Goal: Transaction & Acquisition: Purchase product/service

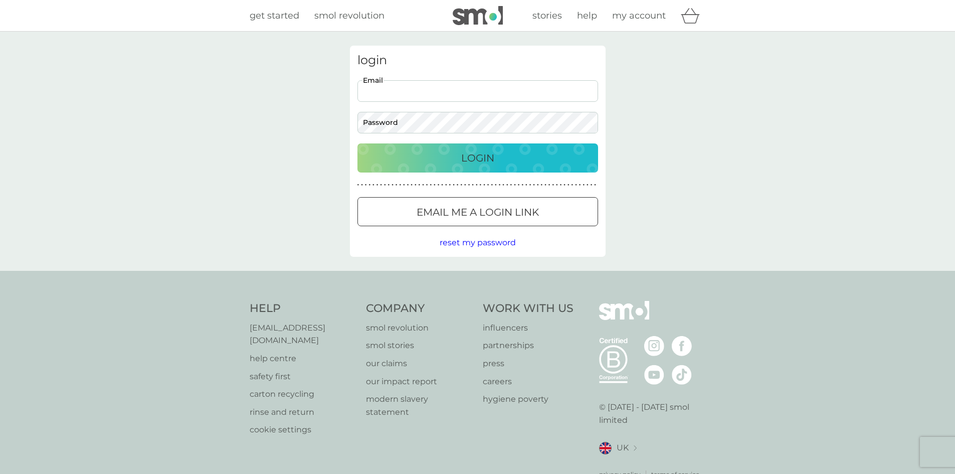
click at [460, 97] on input "Email" at bounding box center [478, 91] width 241 height 22
type input "[PERSON_NAME][EMAIL_ADDRESS][DOMAIN_NAME]"
click at [513, 151] on div "Login" at bounding box center [478, 158] width 221 height 16
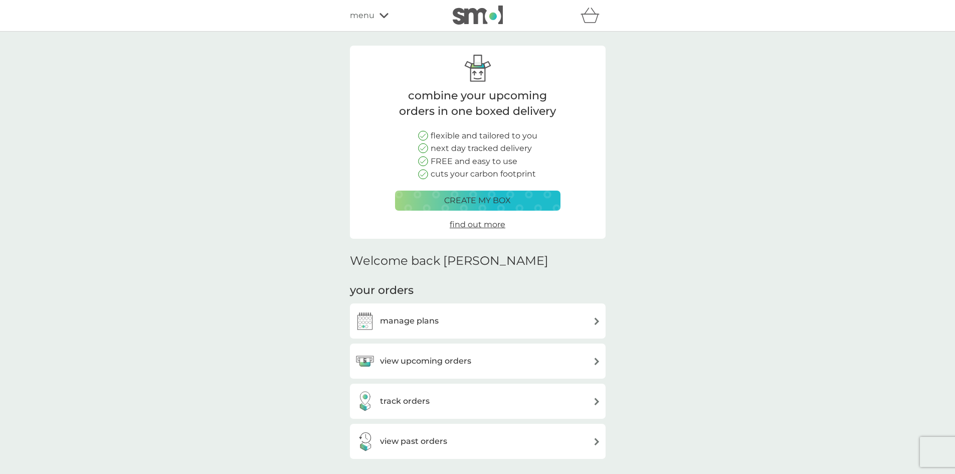
click at [474, 369] on div "view upcoming orders" at bounding box center [478, 361] width 246 height 20
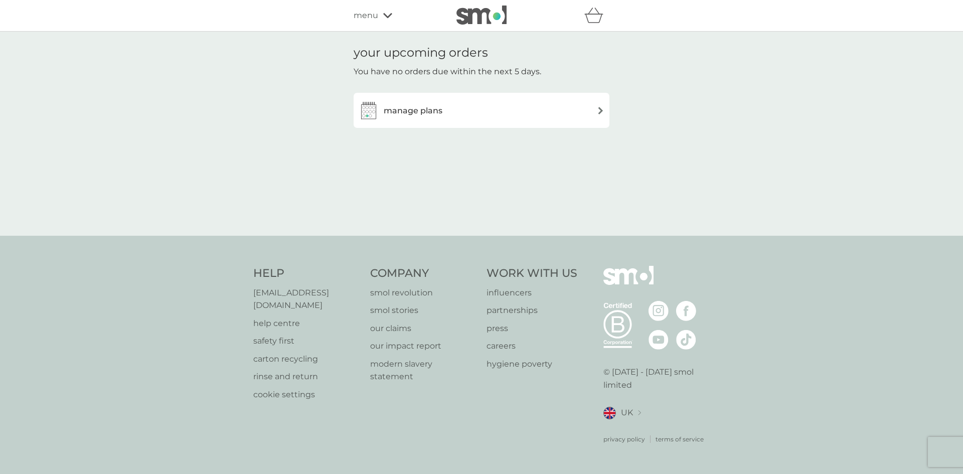
click at [429, 113] on h3 "manage plans" at bounding box center [413, 110] width 59 height 13
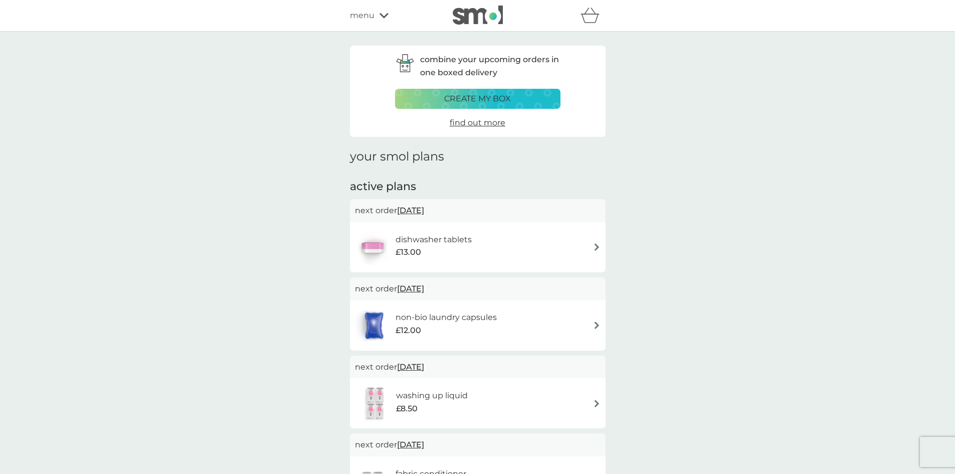
click at [442, 98] on div "create my box" at bounding box center [478, 98] width 152 height 13
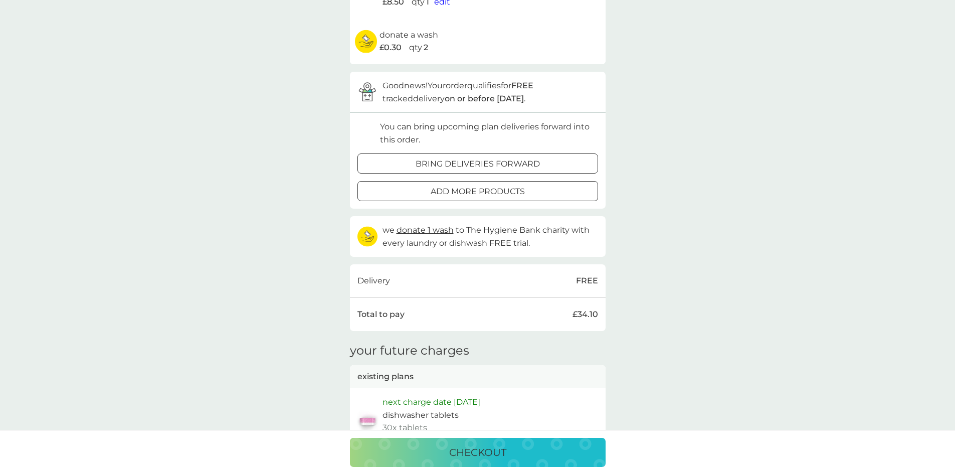
scroll to position [251, 0]
click at [442, 155] on p "bring deliveries forward" at bounding box center [478, 160] width 124 height 13
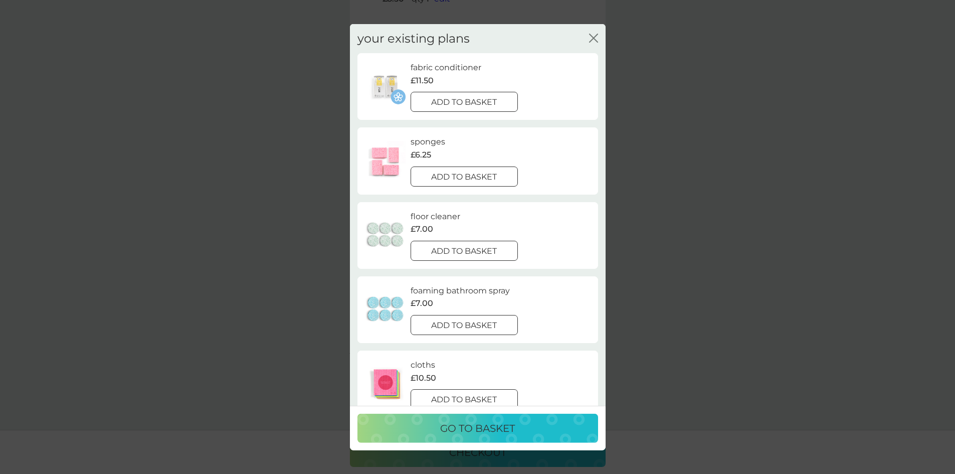
click at [469, 170] on button "add to basket" at bounding box center [465, 176] width 108 height 20
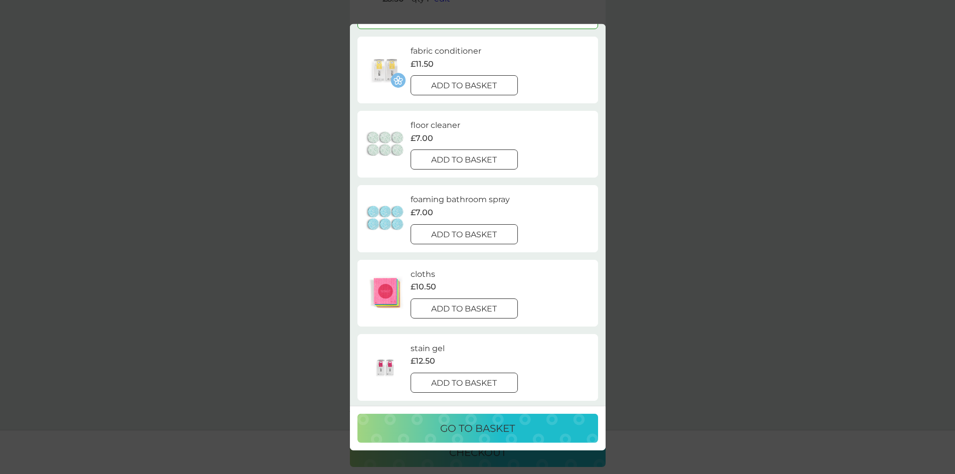
scroll to position [0, 0]
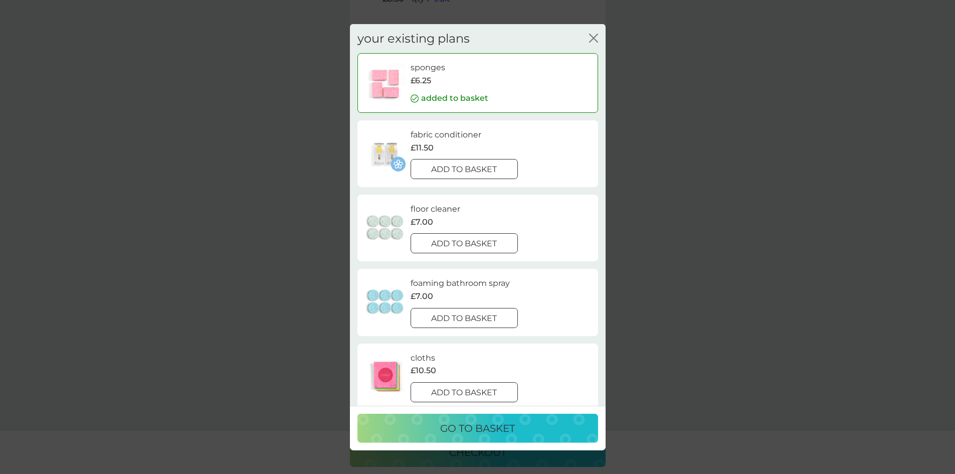
click at [277, 255] on div "your existing plans close sponges £6.25 added to basket fabric conditioner £11.…" at bounding box center [477, 237] width 955 height 474
click at [601, 34] on div "your existing plans close sponges £6.25 added to basket fabric conditioner £11.…" at bounding box center [478, 215] width 256 height 382
click at [592, 35] on icon "close" at bounding box center [593, 37] width 9 height 9
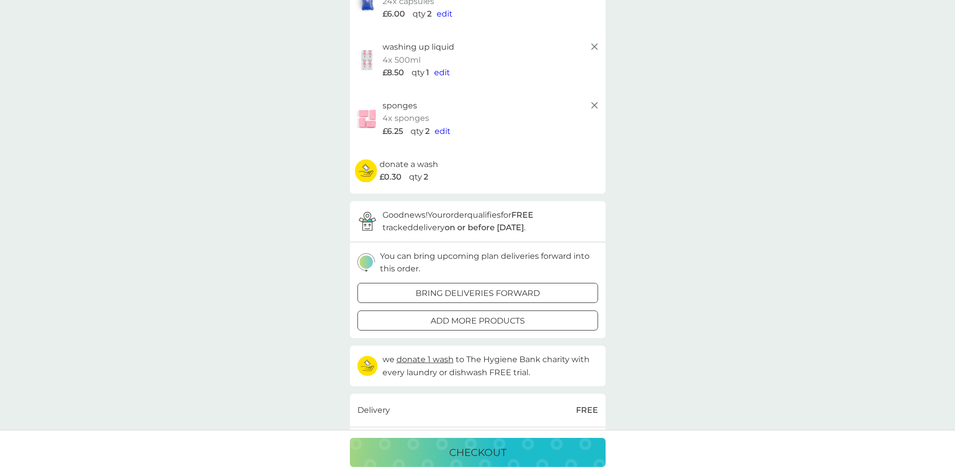
scroll to position [50, 0]
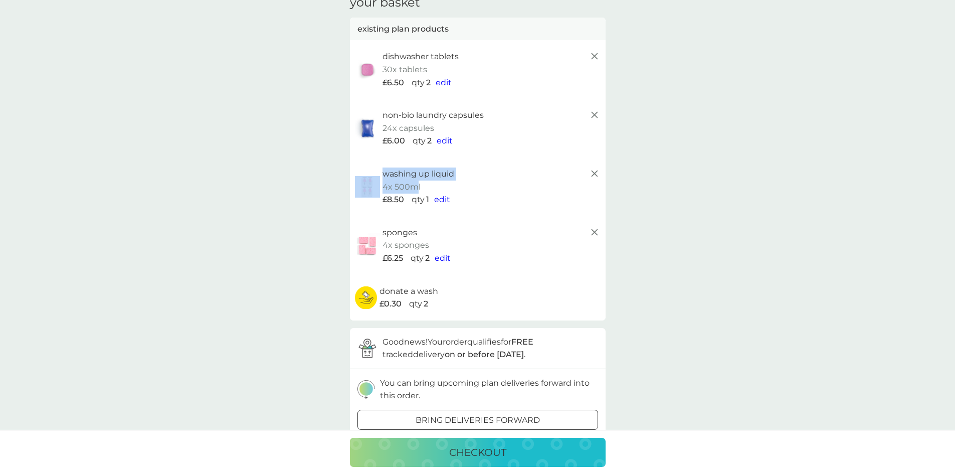
drag, startPoint x: 418, startPoint y: 188, endPoint x: 356, endPoint y: 188, distance: 62.2
click at [356, 188] on div "washing up liquid 4x 500ml £8.50 qty 1 edit" at bounding box center [478, 187] width 246 height 39
click at [321, 213] on div "your basket existing plan products dishwasher tablets 30x tablets £6.50 qty 2 e…" at bounding box center [477, 452] width 955 height 942
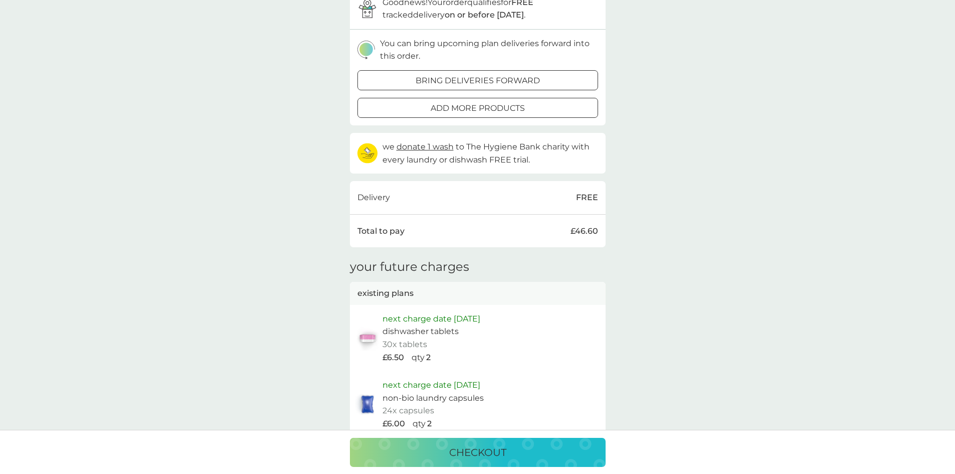
scroll to position [451, 0]
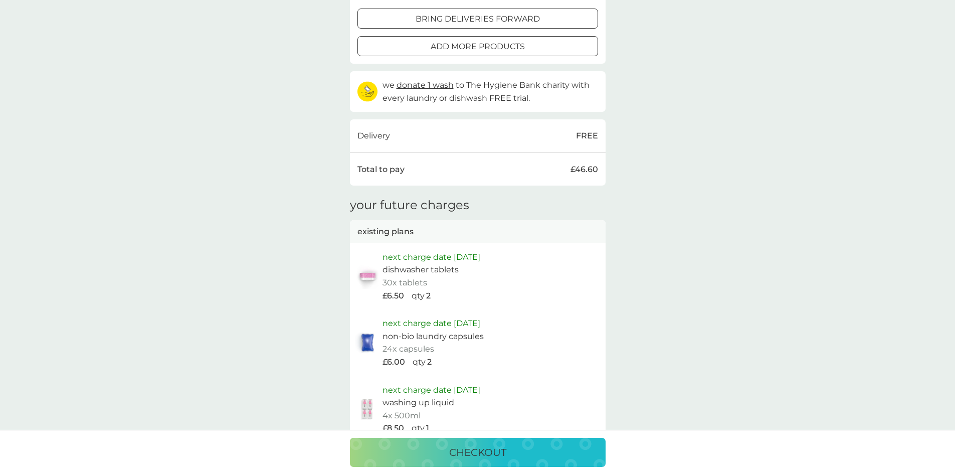
click at [467, 438] on button "checkout" at bounding box center [478, 452] width 256 height 29
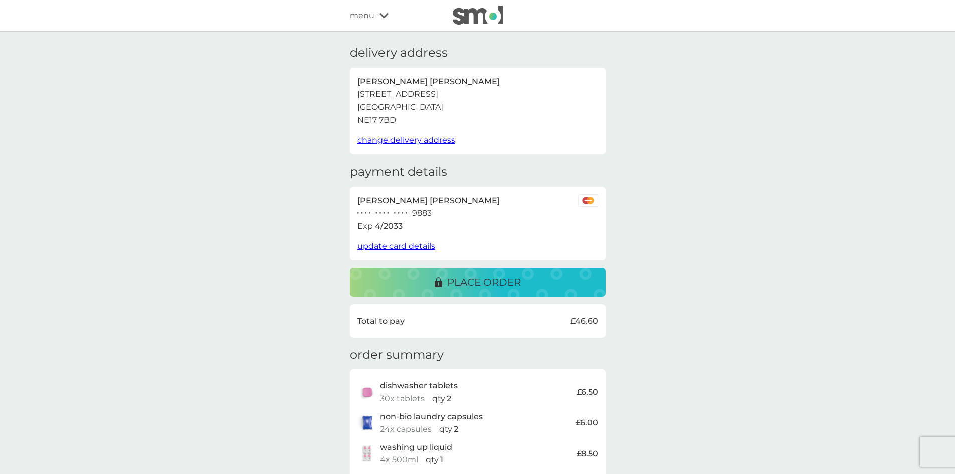
click at [375, 270] on button "place order" at bounding box center [478, 282] width 256 height 29
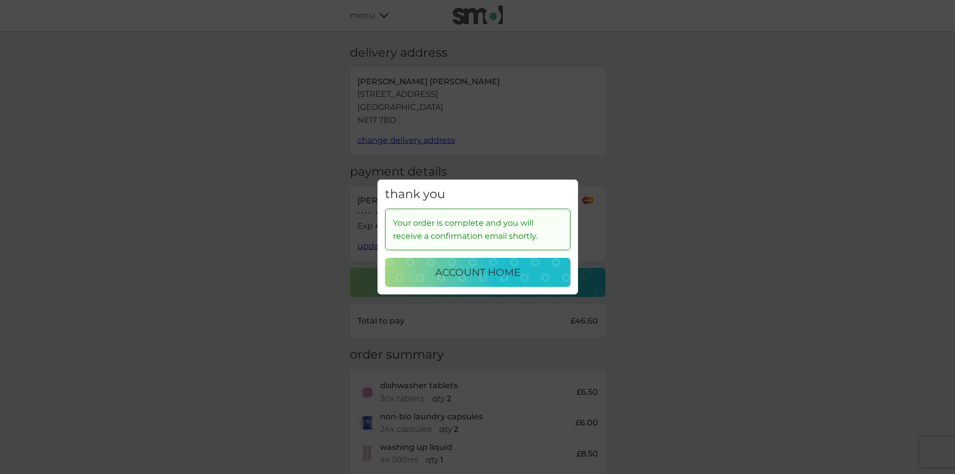
click at [542, 269] on div "account home" at bounding box center [477, 272] width 165 height 16
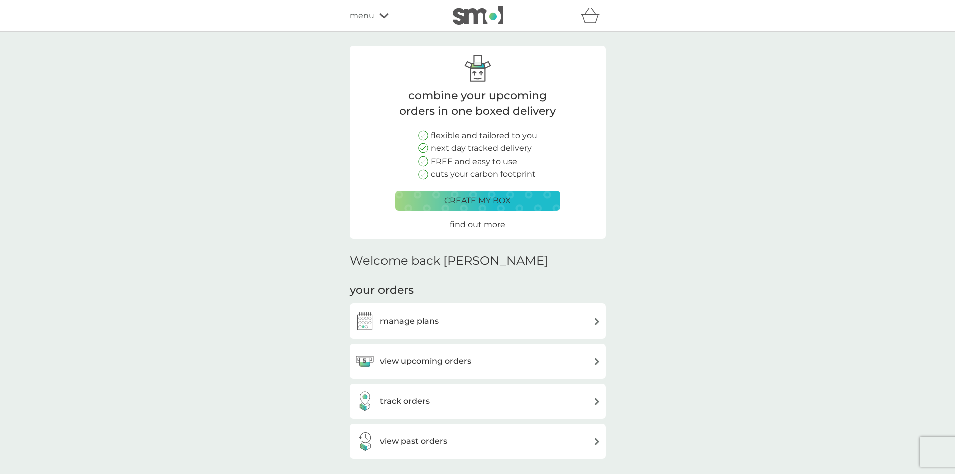
click at [375, 27] on div "refer a friend & you BOTH save smol impact smol shop your smol plans your upcom…" at bounding box center [477, 16] width 955 height 32
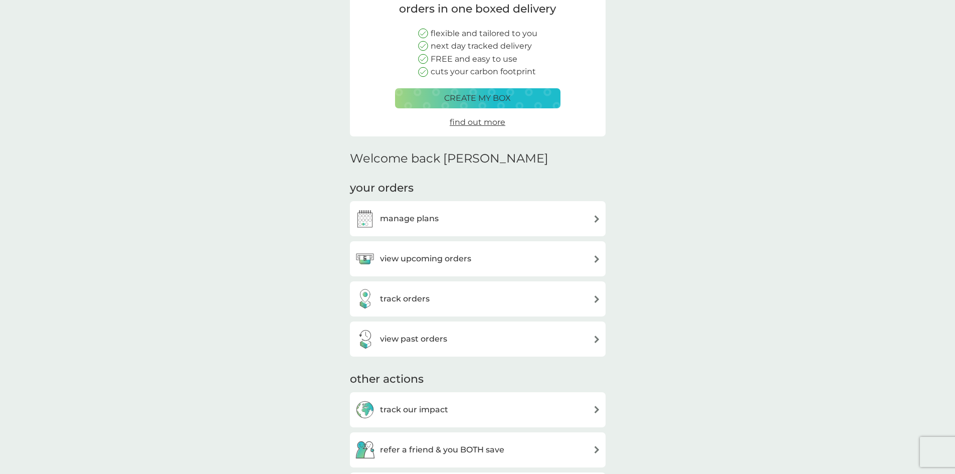
scroll to position [150, 0]
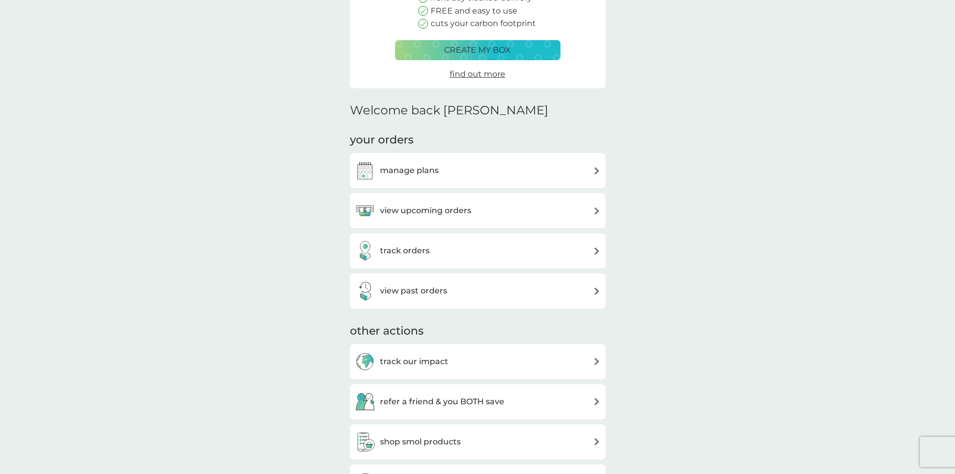
click at [406, 167] on h3 "manage plans" at bounding box center [409, 170] width 59 height 13
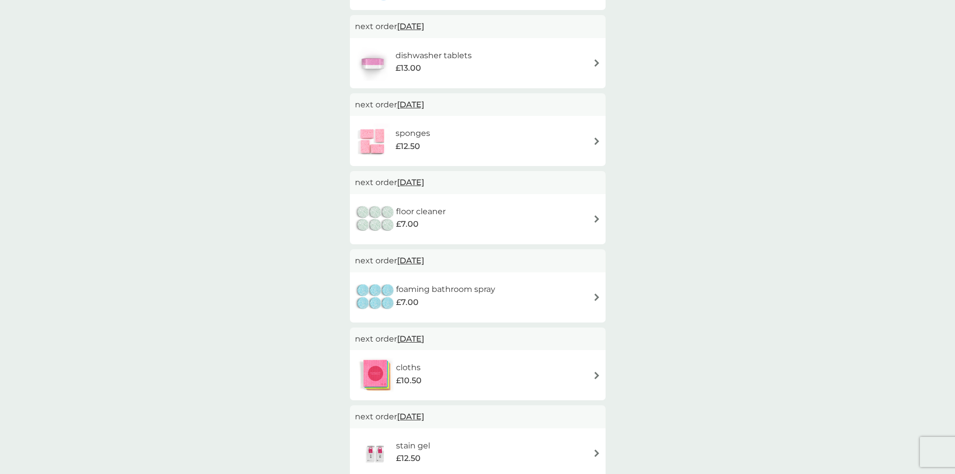
scroll to position [502, 0]
